Goal: Task Accomplishment & Management: Manage account settings

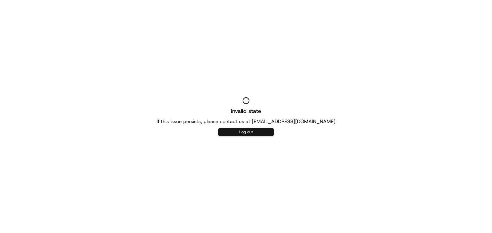
click at [251, 130] on button "Log out" at bounding box center [246, 132] width 55 height 9
